Goal: Register for event/course

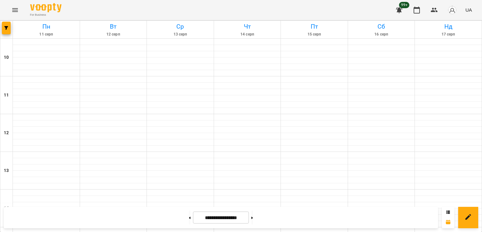
click at [3, 29] on span "button" at bounding box center [6, 28] width 9 height 4
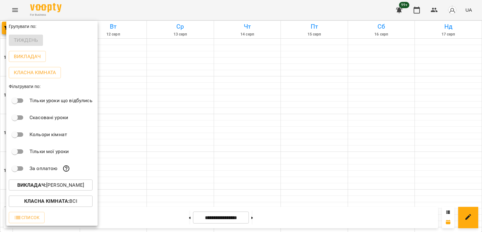
click at [55, 185] on p "Викладач : [PERSON_NAME]" at bounding box center [50, 185] width 67 height 8
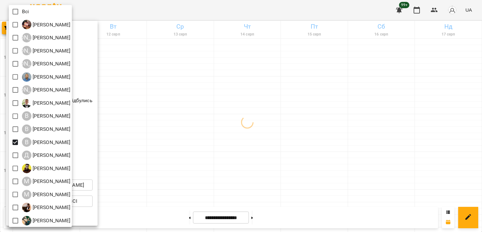
click at [201, 130] on div at bounding box center [241, 116] width 482 height 232
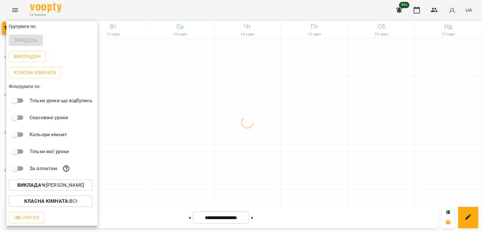
click at [187, 104] on div at bounding box center [241, 116] width 482 height 232
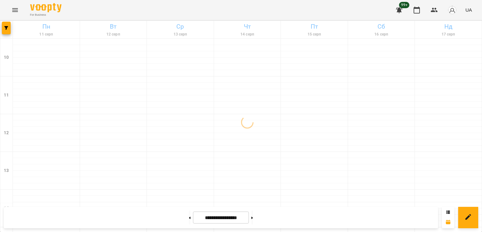
scroll to position [294, 0]
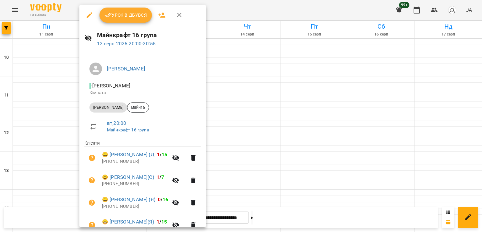
click at [249, 142] on div at bounding box center [241, 116] width 482 height 232
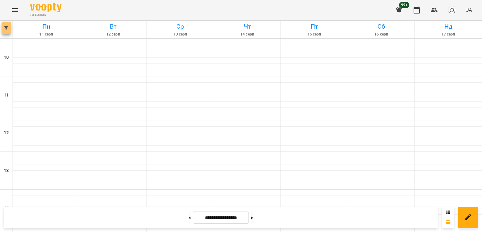
click at [10, 29] on span "button" at bounding box center [6, 28] width 9 height 4
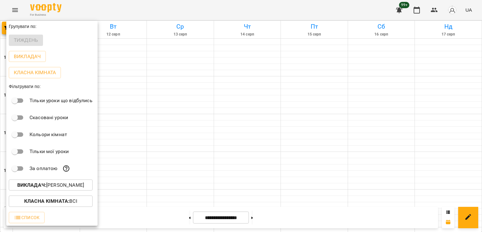
click at [76, 183] on p "Викладач : [PERSON_NAME]" at bounding box center [50, 185] width 67 height 8
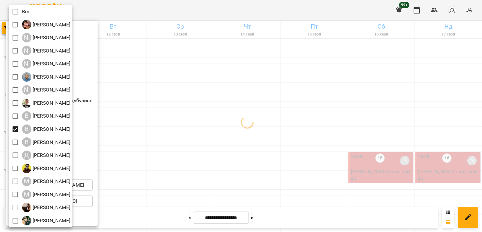
click at [218, 115] on div at bounding box center [241, 116] width 482 height 232
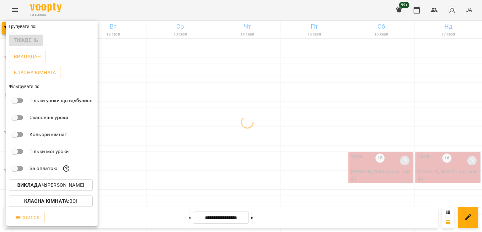
click at [241, 131] on div at bounding box center [241, 116] width 482 height 232
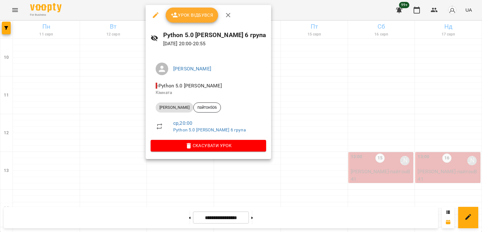
click at [76, 120] on div at bounding box center [241, 116] width 482 height 232
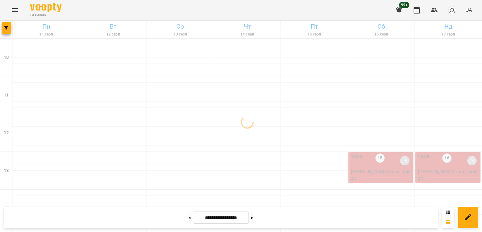
scroll to position [231, 0]
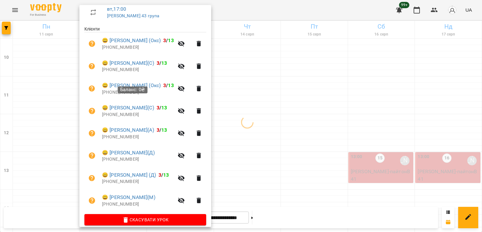
scroll to position [121, 0]
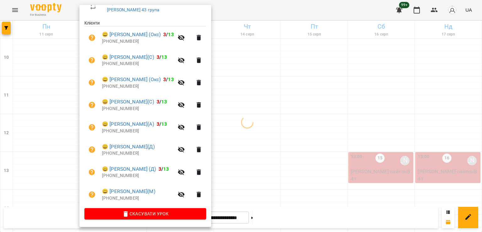
click at [52, 165] on div at bounding box center [241, 116] width 482 height 232
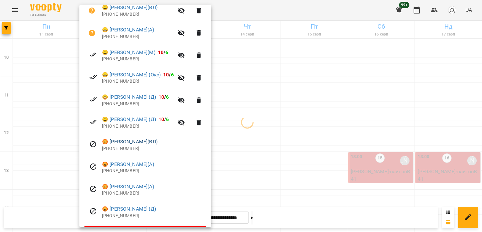
scroll to position [157, 0]
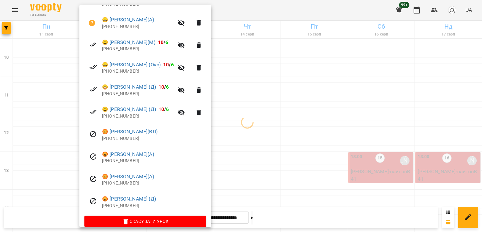
click at [53, 166] on div at bounding box center [241, 116] width 482 height 232
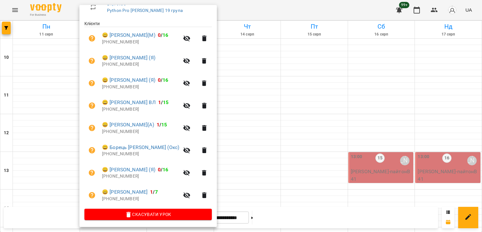
scroll to position [121, 0]
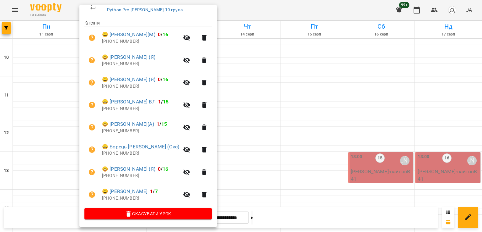
click at [57, 159] on div at bounding box center [241, 116] width 482 height 232
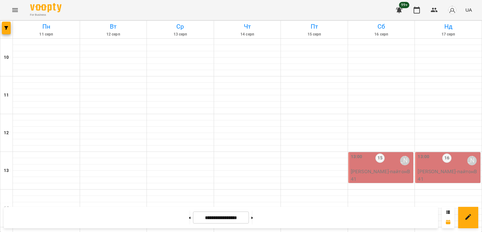
scroll to position [294, 0]
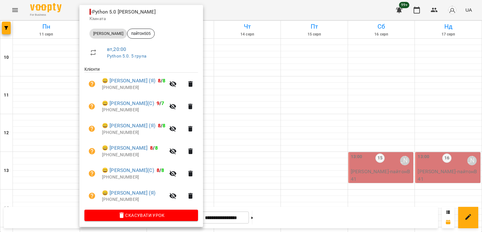
scroll to position [76, 0]
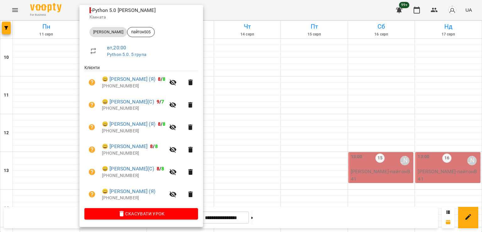
click at [59, 148] on div at bounding box center [241, 116] width 482 height 232
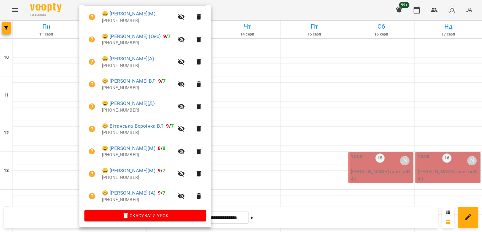
scroll to position [143, 0]
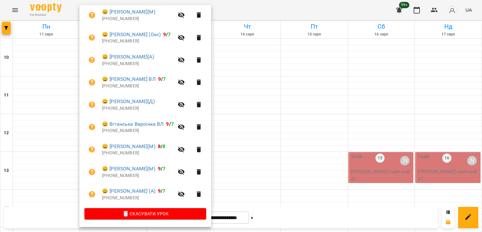
click at [52, 143] on div at bounding box center [241, 116] width 482 height 232
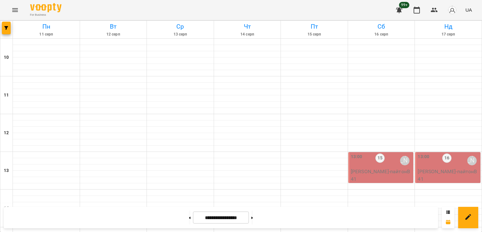
scroll to position [251, 0]
